Goal: Information Seeking & Learning: Learn about a topic

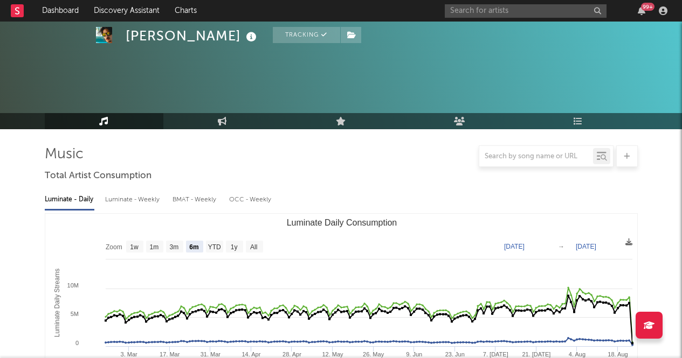
select select "6m"
select select "1w"
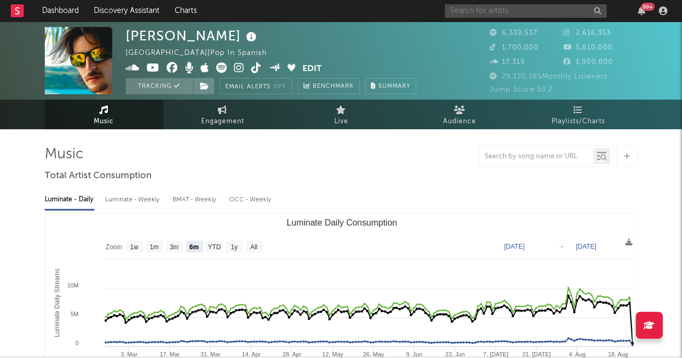
click at [470, 12] on input "text" at bounding box center [526, 10] width 162 height 13
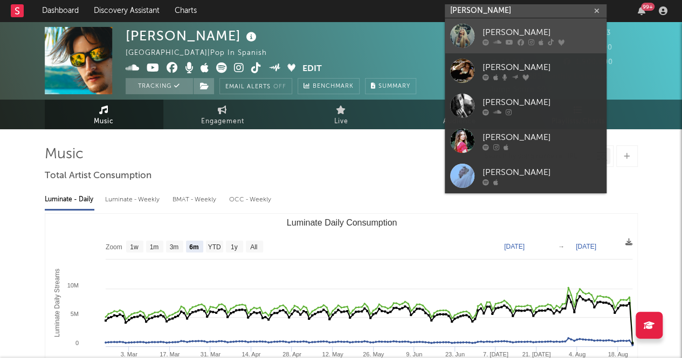
type input "[PERSON_NAME]"
click at [488, 29] on div "[PERSON_NAME]" at bounding box center [541, 32] width 119 height 13
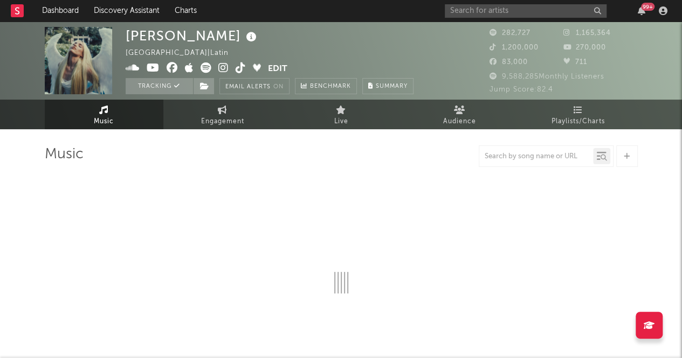
select select "6m"
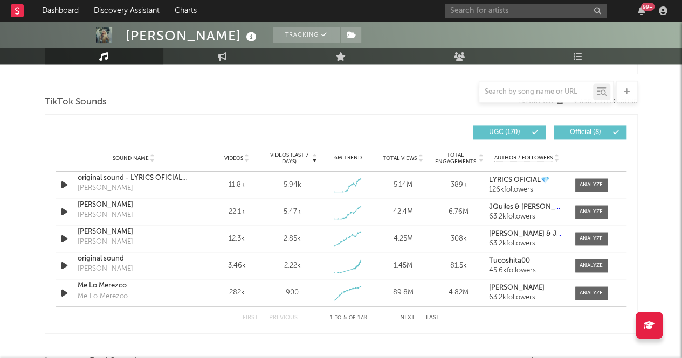
scroll to position [709, 0]
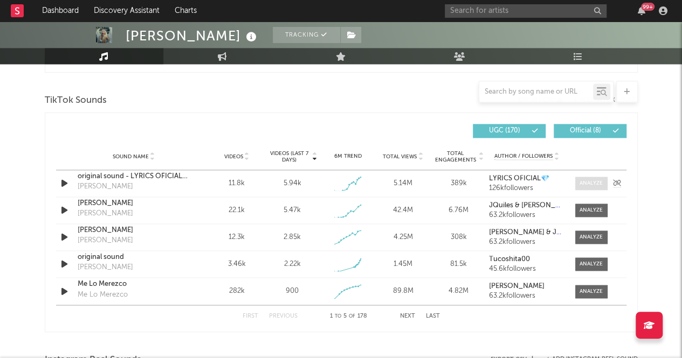
click at [581, 182] on div at bounding box center [590, 183] width 23 height 8
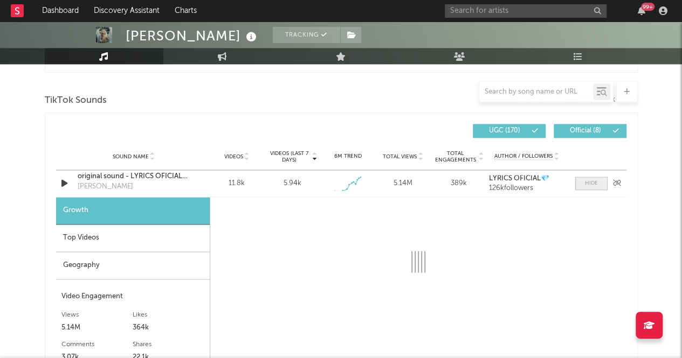
select select "1w"
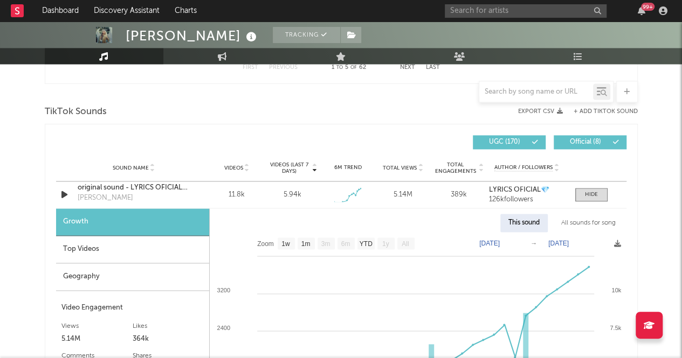
scroll to position [699, 0]
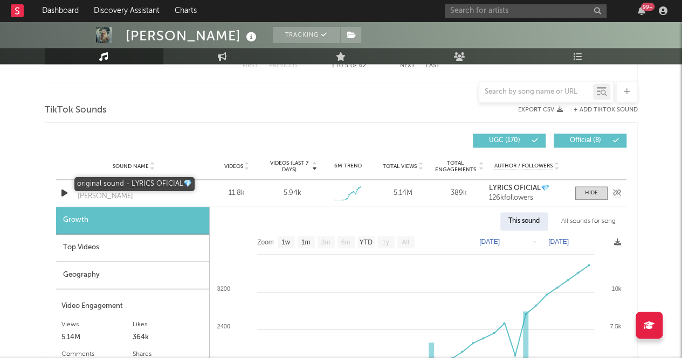
click at [107, 185] on div "original sound - LYRICS OFICIAL💎" at bounding box center [134, 186] width 113 height 11
